Goal: Information Seeking & Learning: Learn about a topic

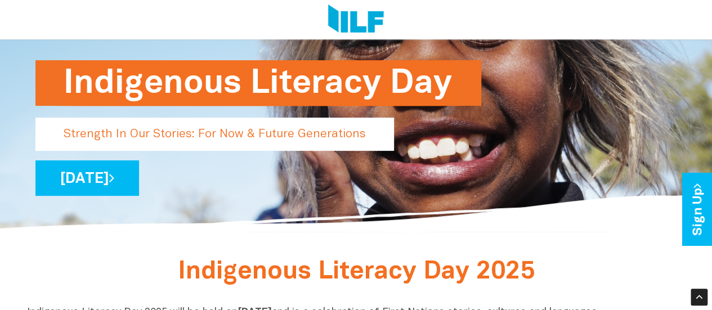
scroll to position [113, 0]
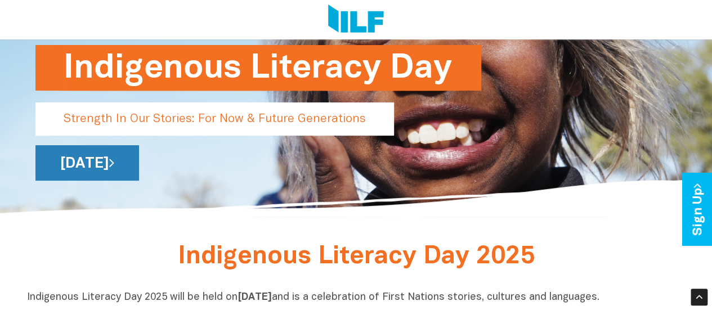
click at [139, 165] on link "[DATE]" at bounding box center [87, 162] width 104 height 35
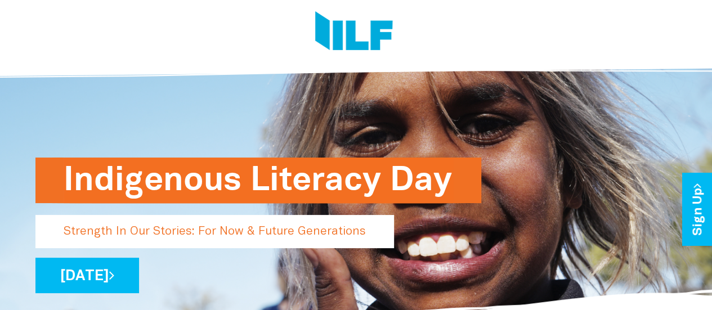
click at [203, 181] on h1 "Indigenous Literacy Day" at bounding box center [259, 181] width 390 height 46
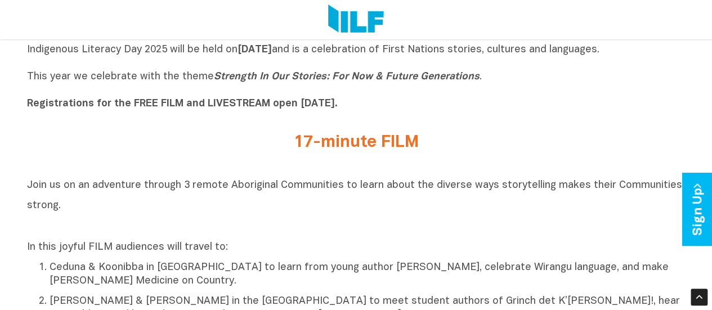
scroll to position [282, 0]
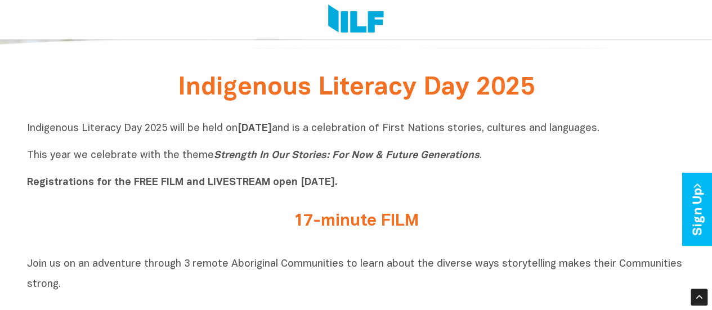
click at [350, 25] on img at bounding box center [356, 20] width 56 height 30
